Goal: Information Seeking & Learning: Stay updated

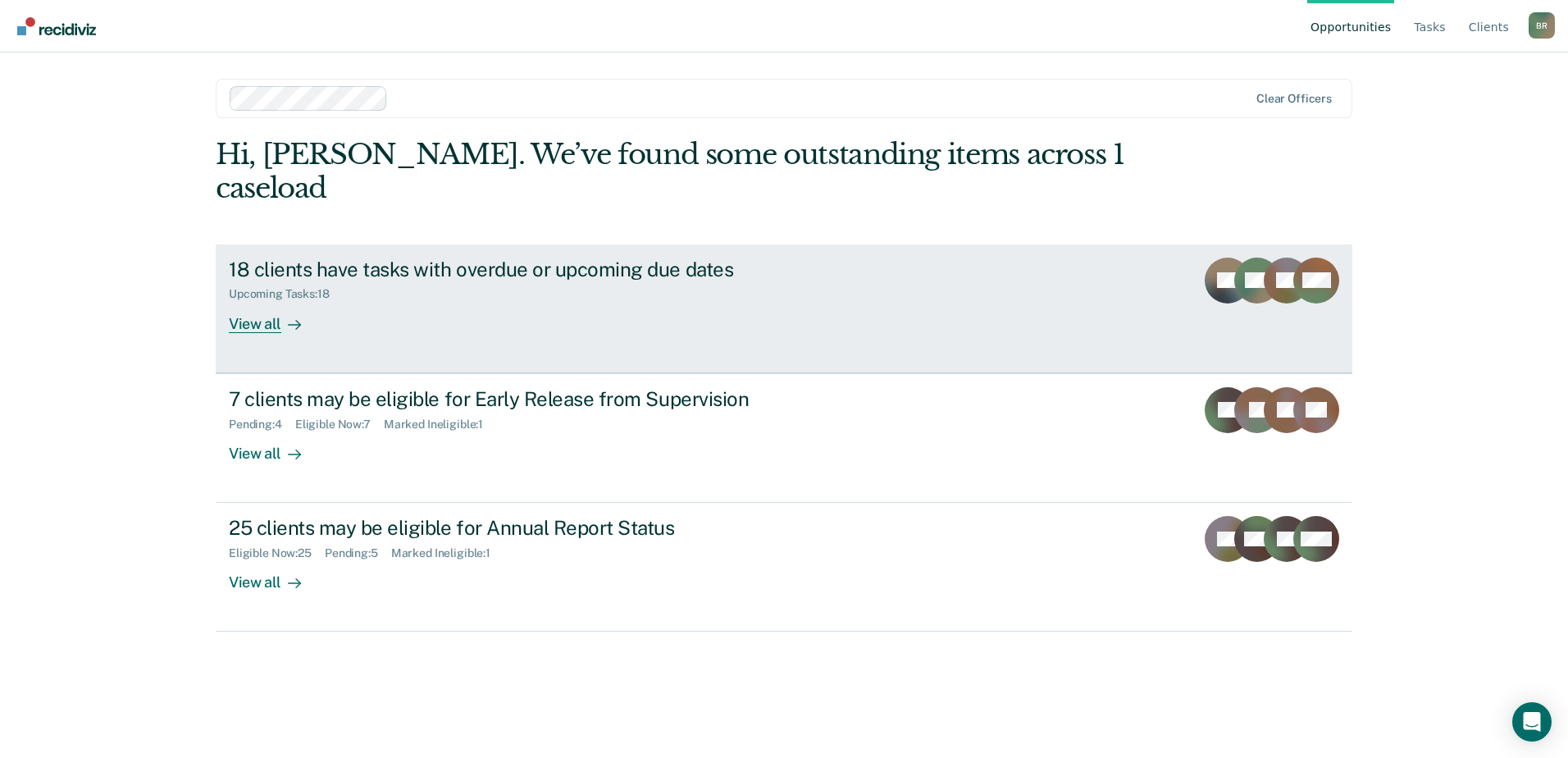
click at [333, 283] on div "18 clients have tasks with overdue or upcoming due dates Upcoming Tasks : 18 Vi…" at bounding box center [535, 295] width 615 height 75
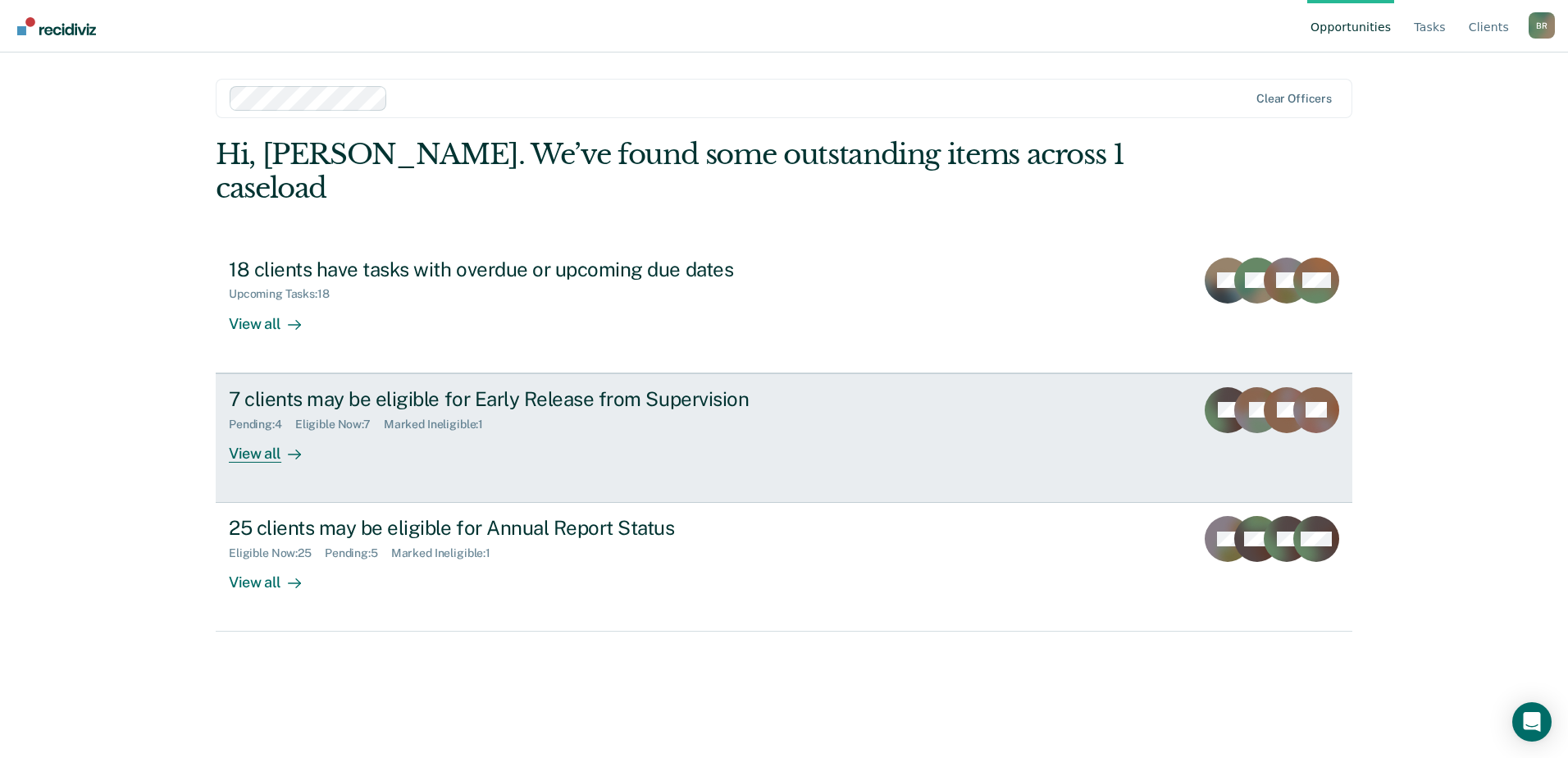
click at [327, 406] on div "7 clients may be eligible for Early Release from Supervision Pending : 4 Eligib…" at bounding box center [535, 425] width 615 height 75
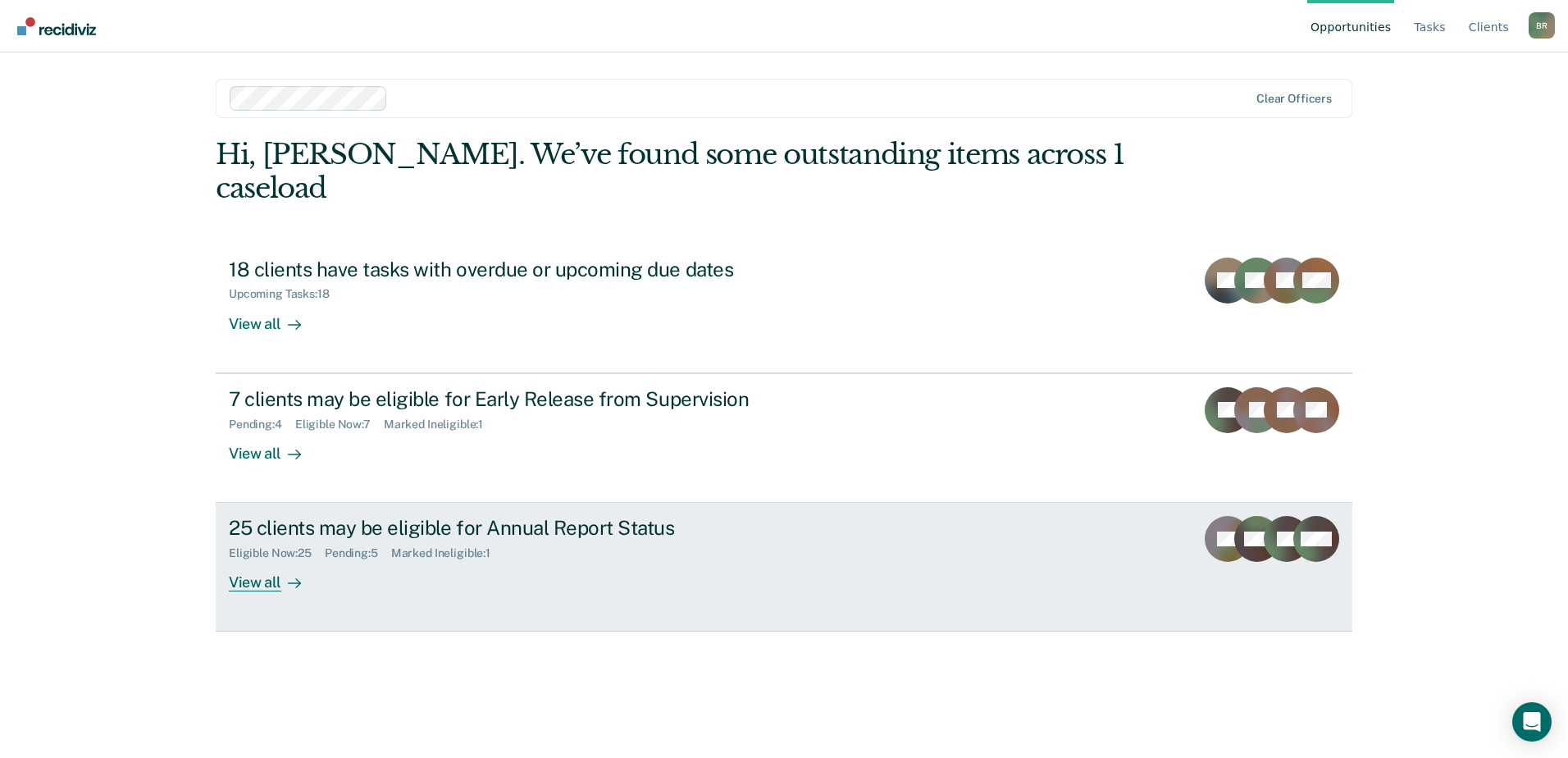
click at [341, 516] on div "25 clients may be eligible for Annual Report Status" at bounding box center [516, 528] width 576 height 24
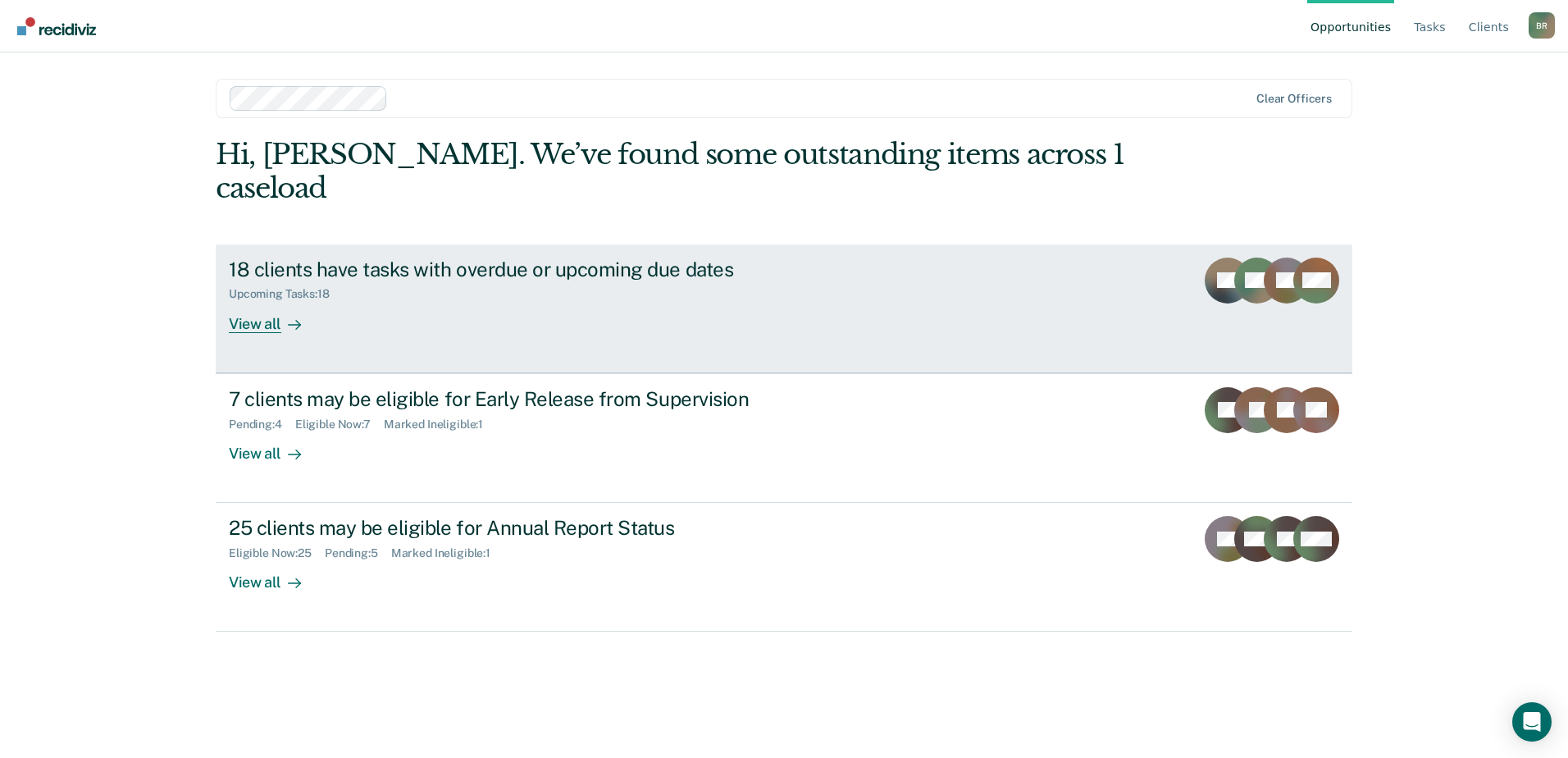
click at [253, 301] on div "View all" at bounding box center [275, 317] width 92 height 32
click at [319, 301] on div "View all" at bounding box center [275, 317] width 92 height 32
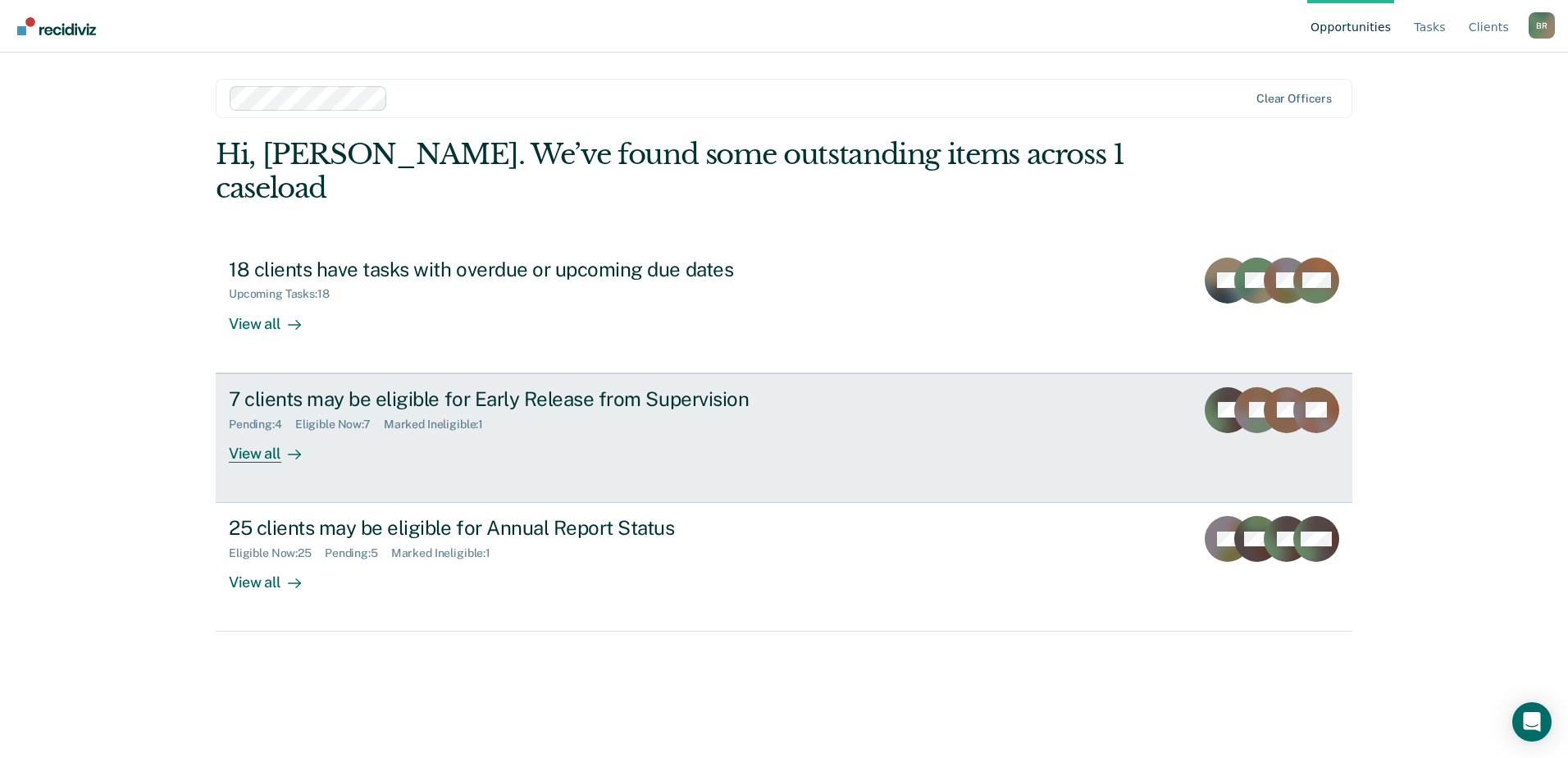
click at [253, 431] on div "View all" at bounding box center [275, 447] width 92 height 32
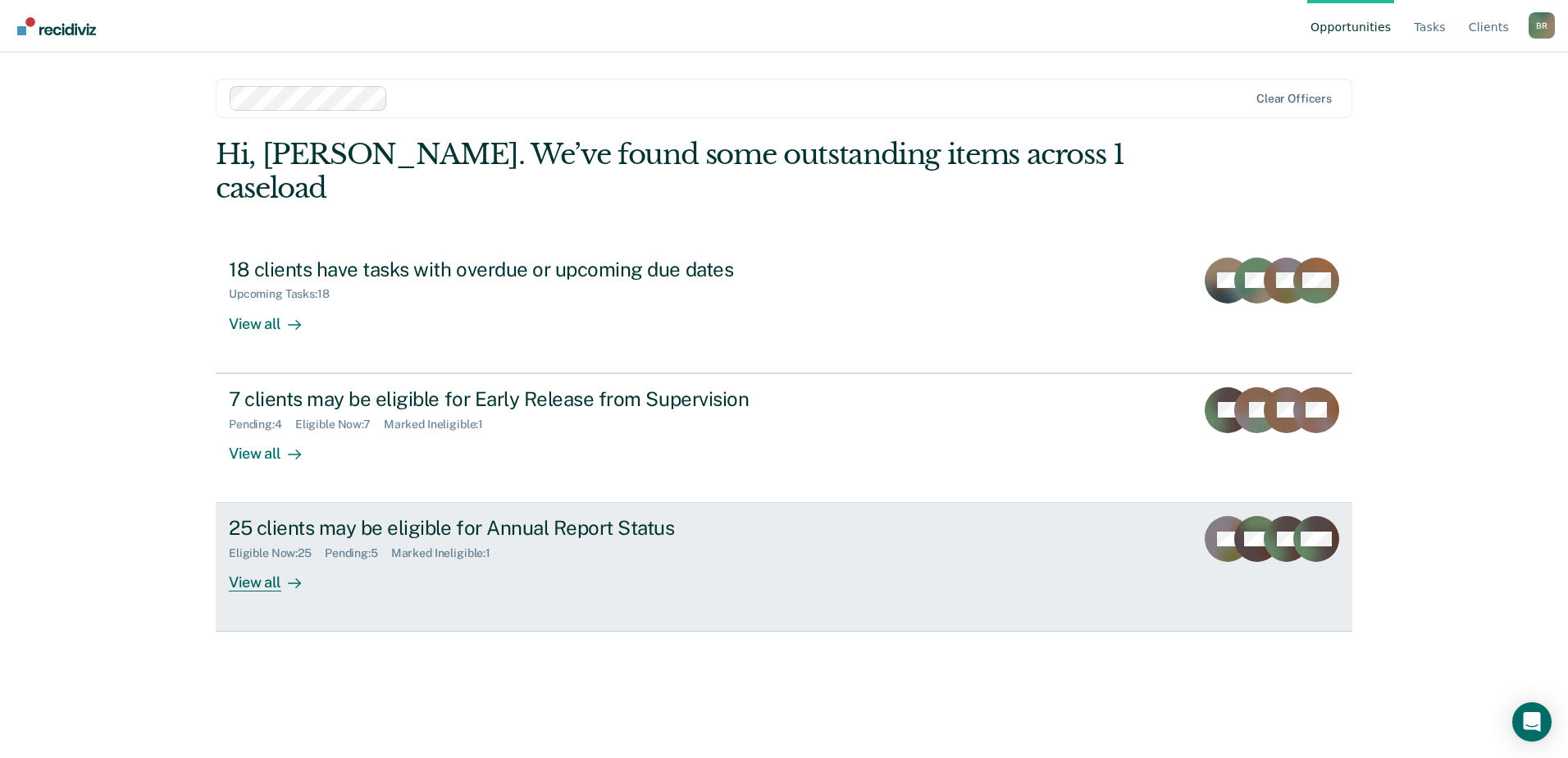
click at [247, 560] on div "View all" at bounding box center [275, 576] width 92 height 32
